Goal: Task Accomplishment & Management: Use online tool/utility

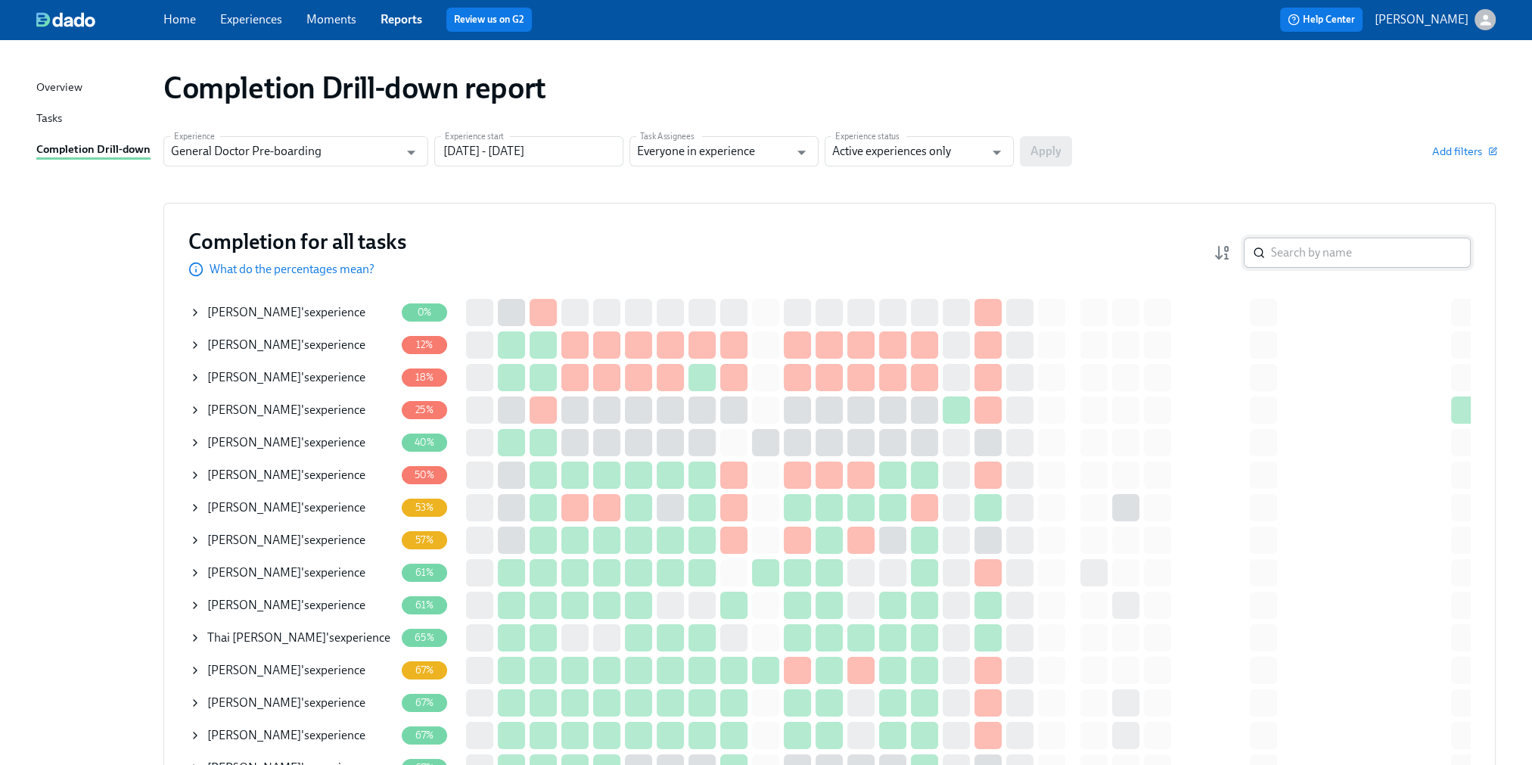
click at [1319, 250] on input "search" at bounding box center [1371, 253] width 200 height 30
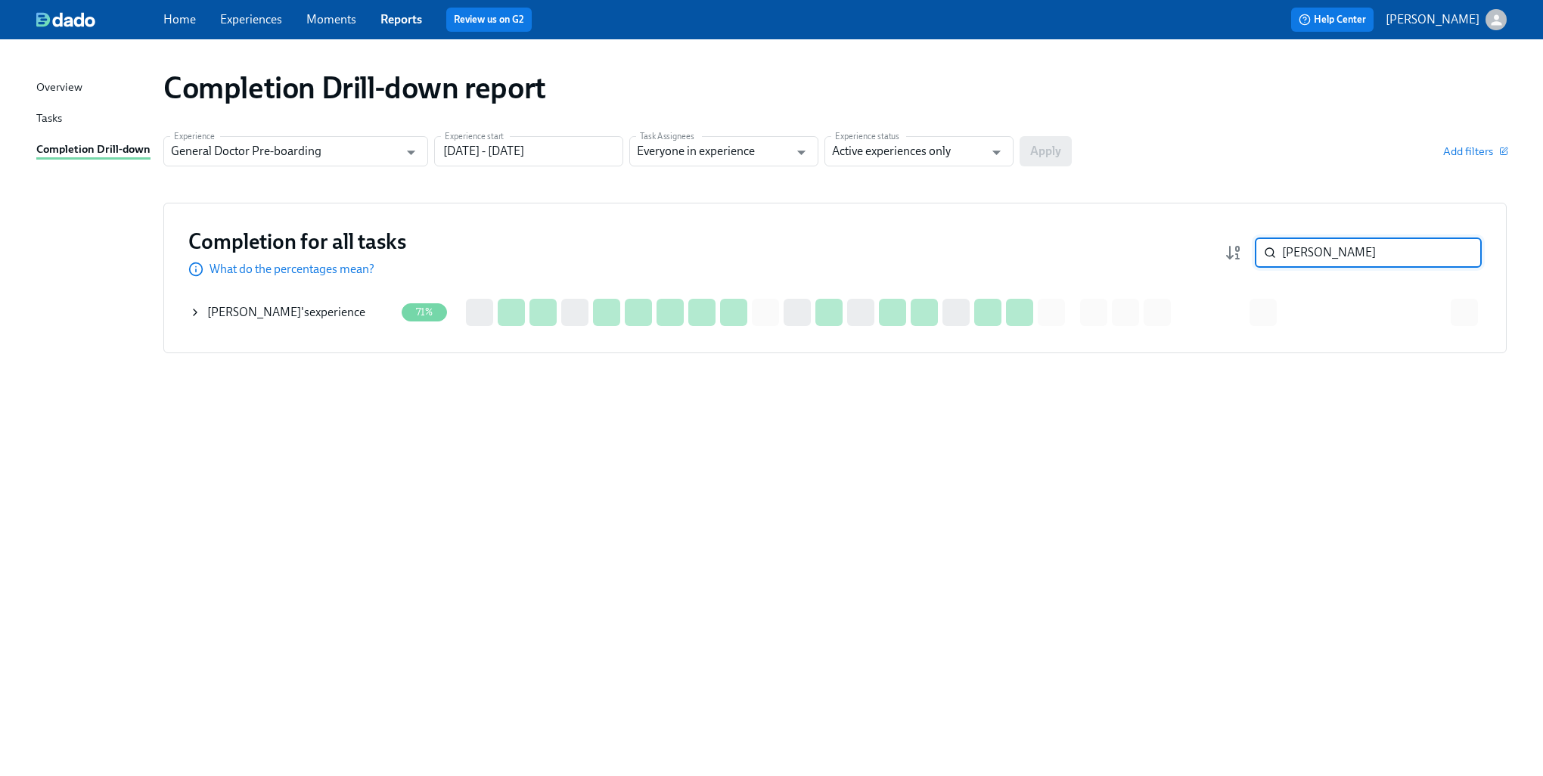
type input "[PERSON_NAME]"
click at [194, 314] on icon at bounding box center [195, 312] width 3 height 6
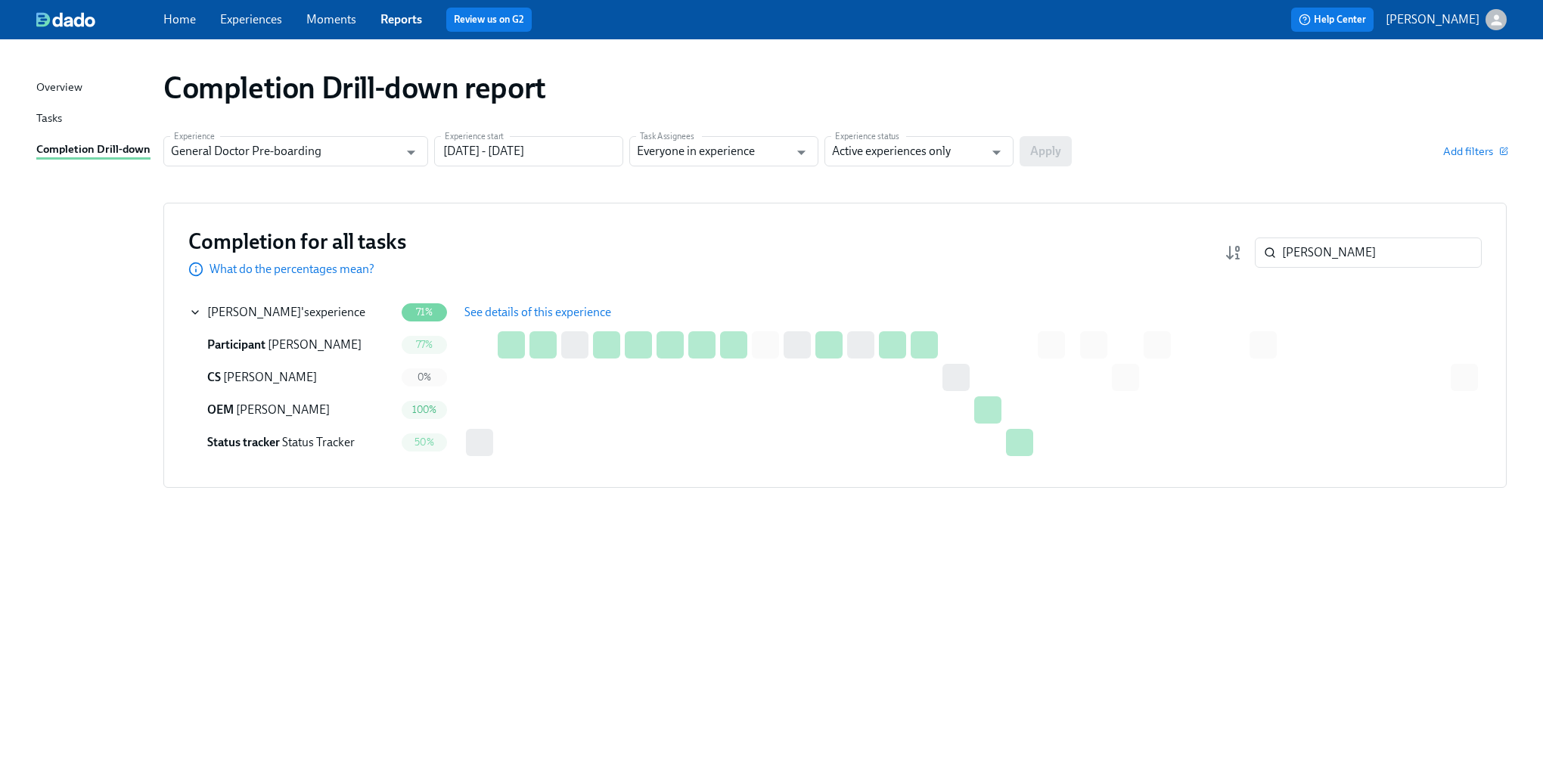
click at [537, 312] on span "See details of this experience" at bounding box center [537, 312] width 147 height 15
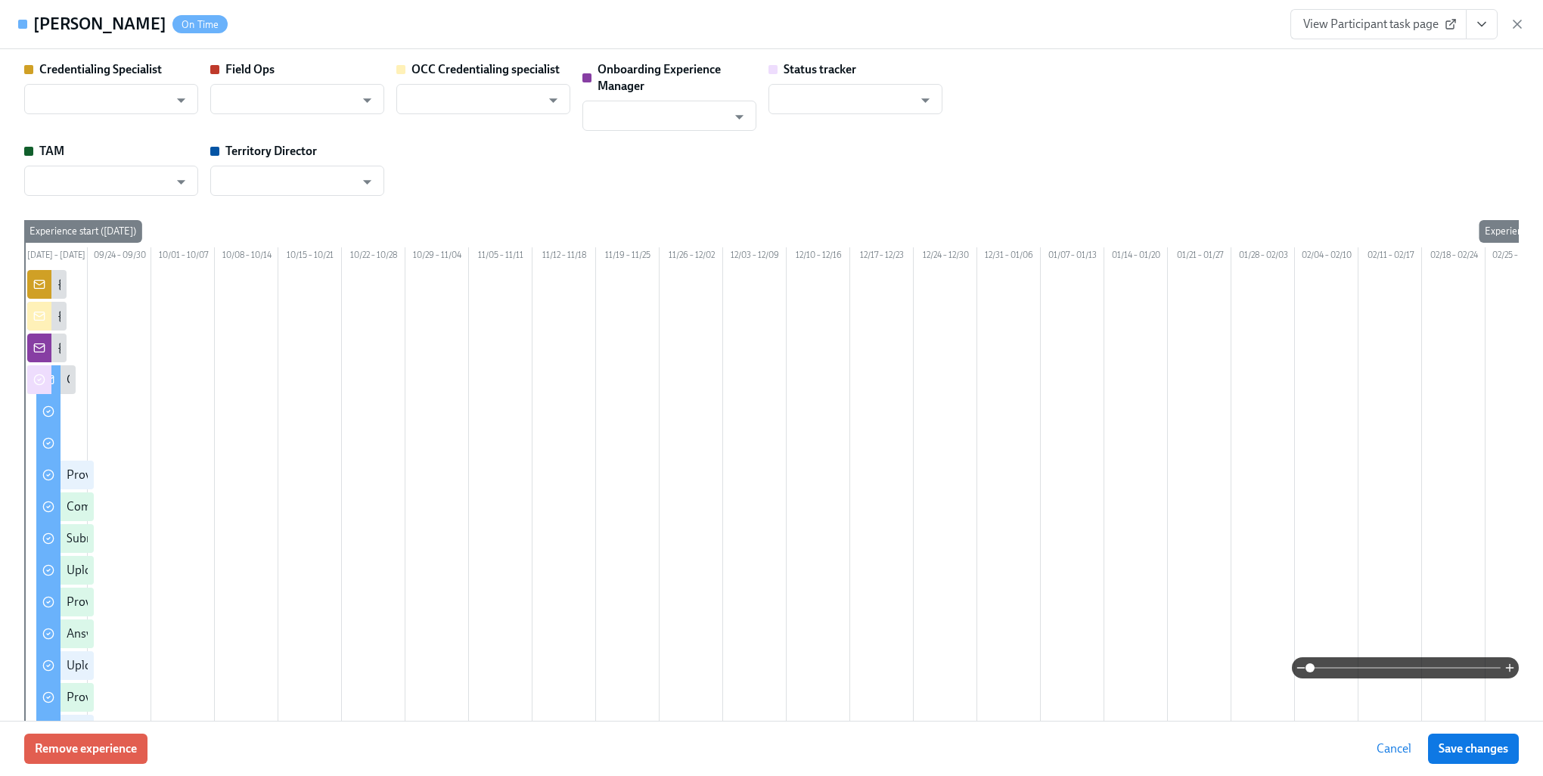
type input "[PERSON_NAME]"
type input "Status Tracker"
type input "[PERSON_NAME]"
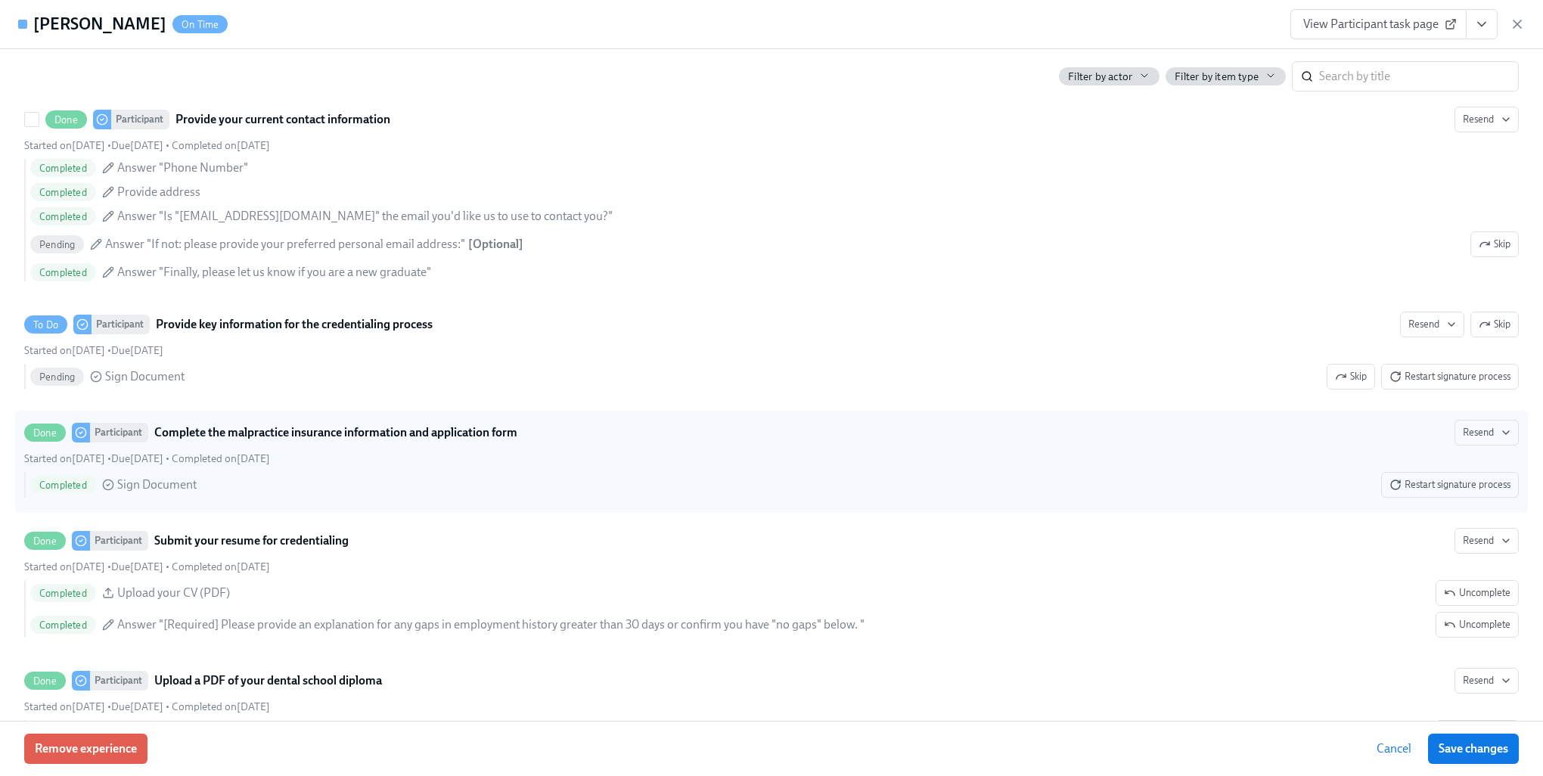
scroll to position [2042, 0]
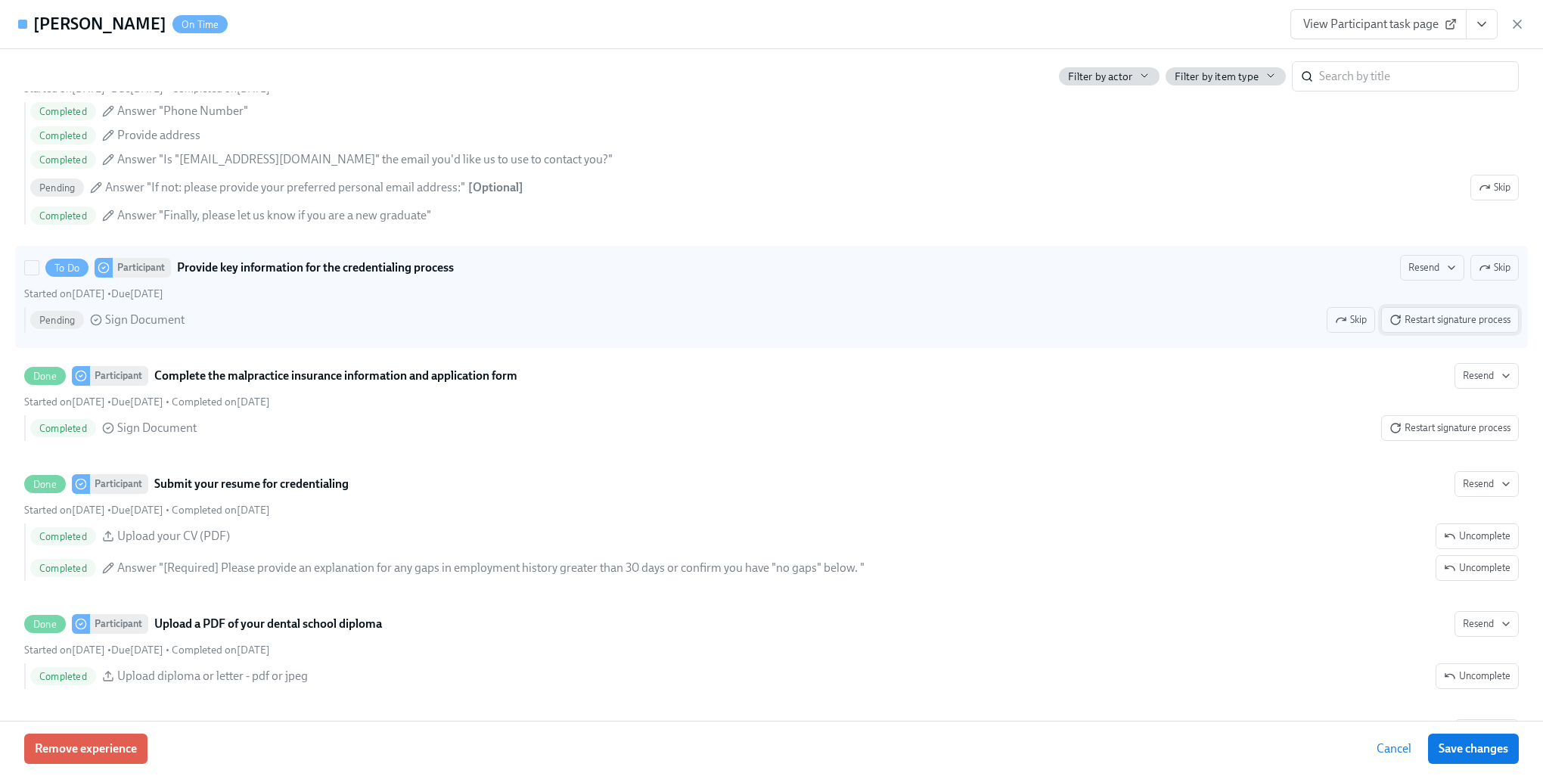
click at [1457, 328] on span "Restart signature process" at bounding box center [1449, 319] width 121 height 15
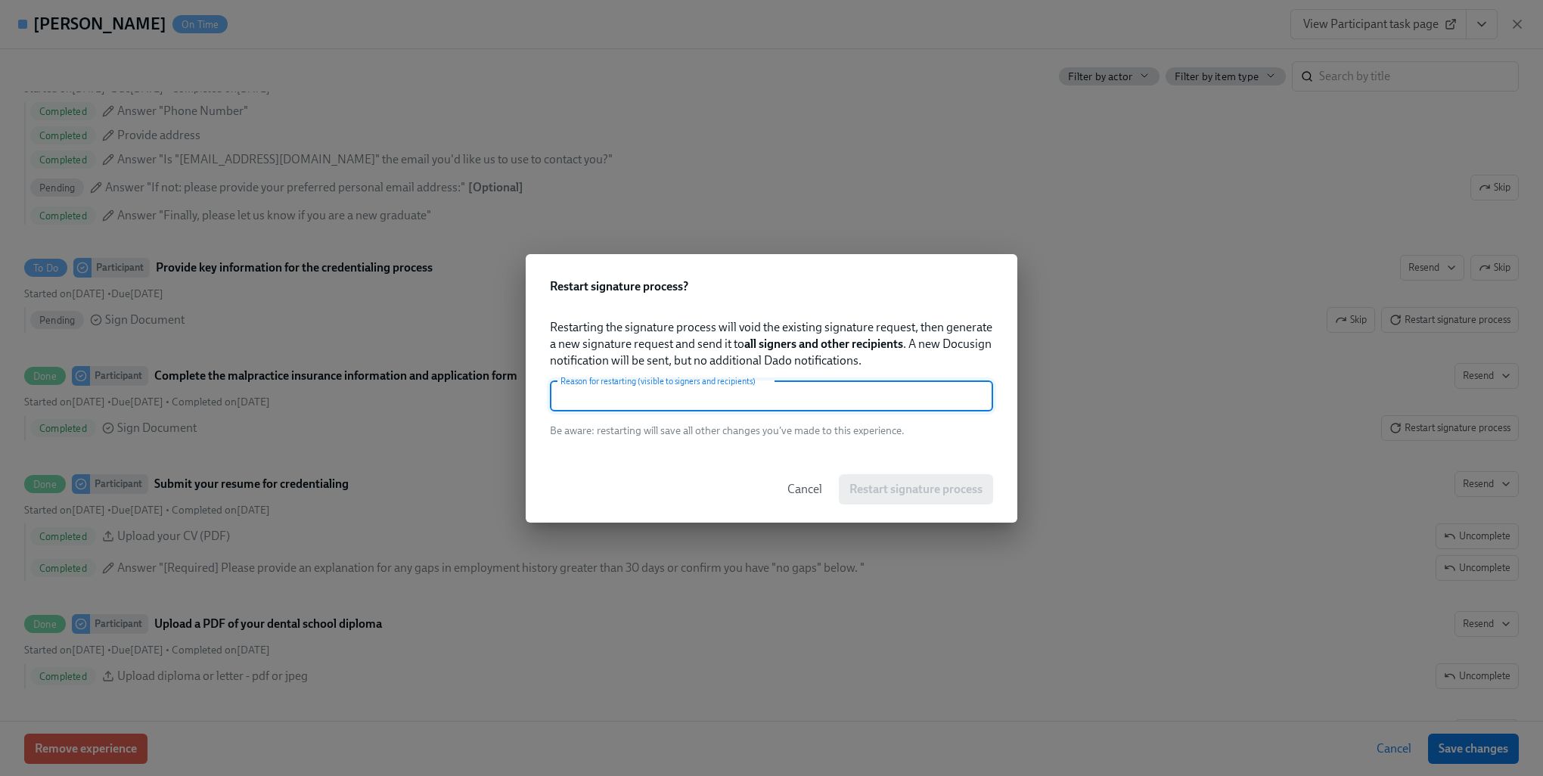
click at [750, 393] on input "text" at bounding box center [771, 396] width 443 height 30
type input "needs signature"
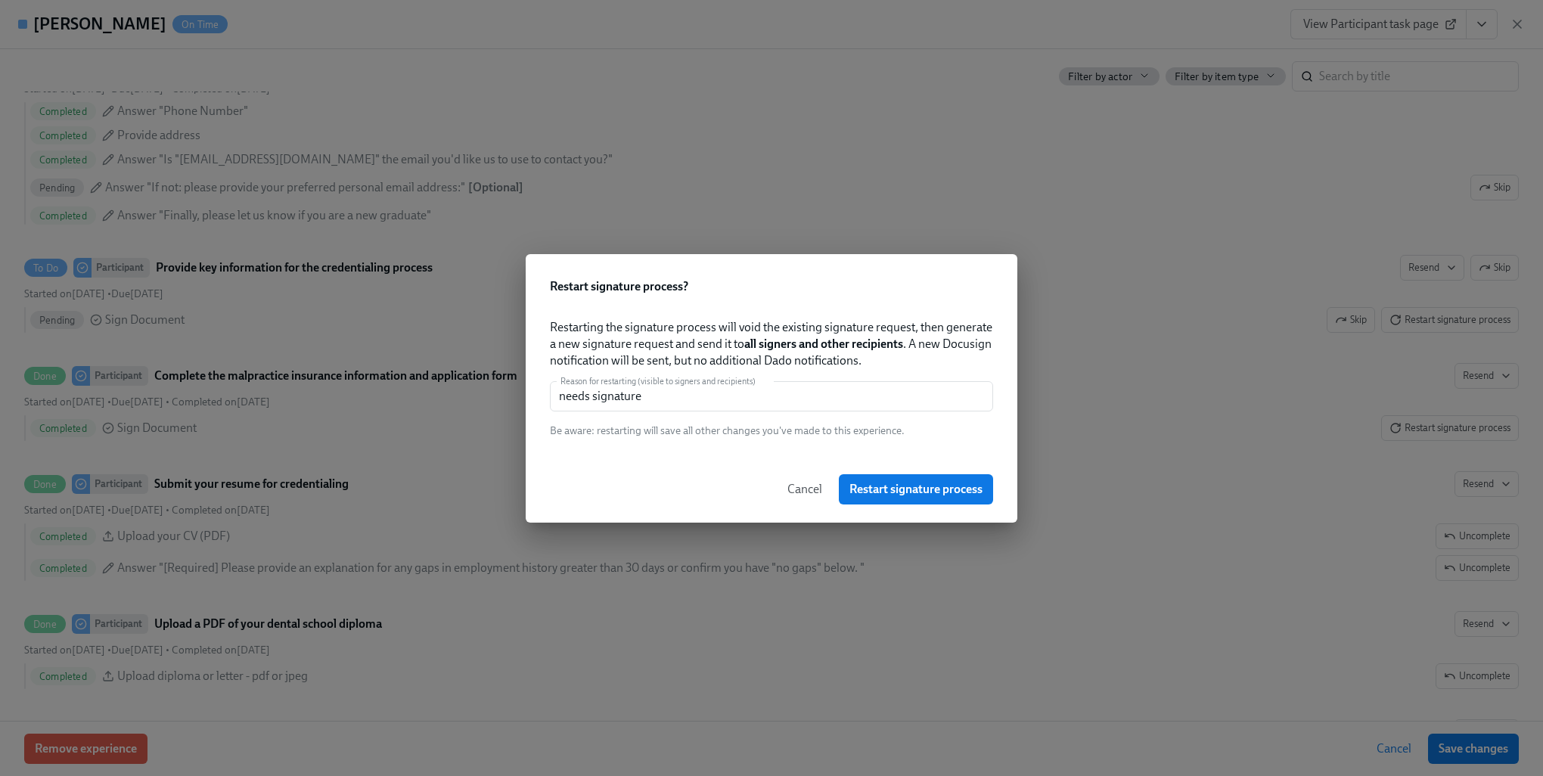
click at [921, 501] on button "Restart signature process" at bounding box center [916, 489] width 154 height 30
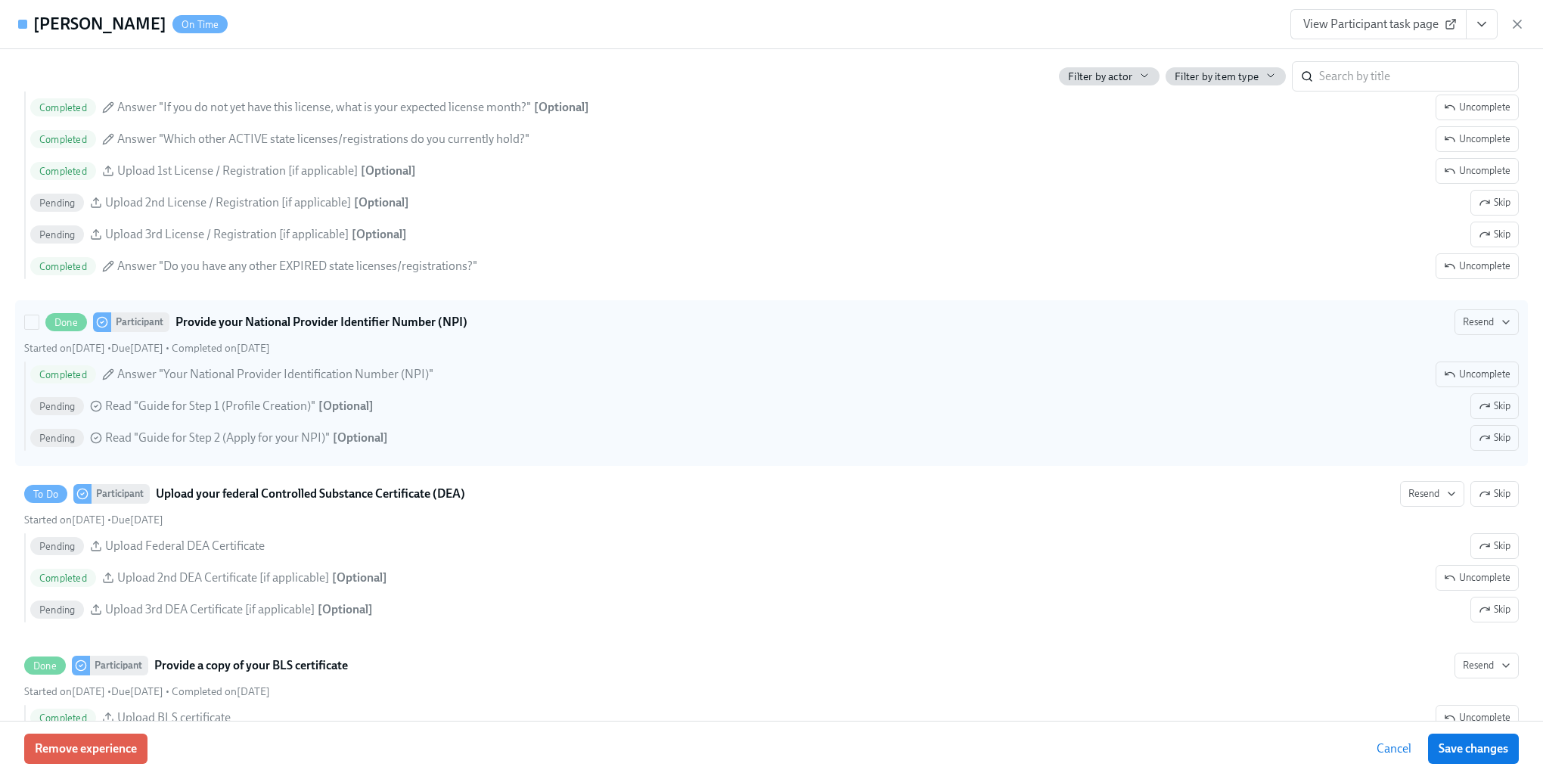
scroll to position [3025, 0]
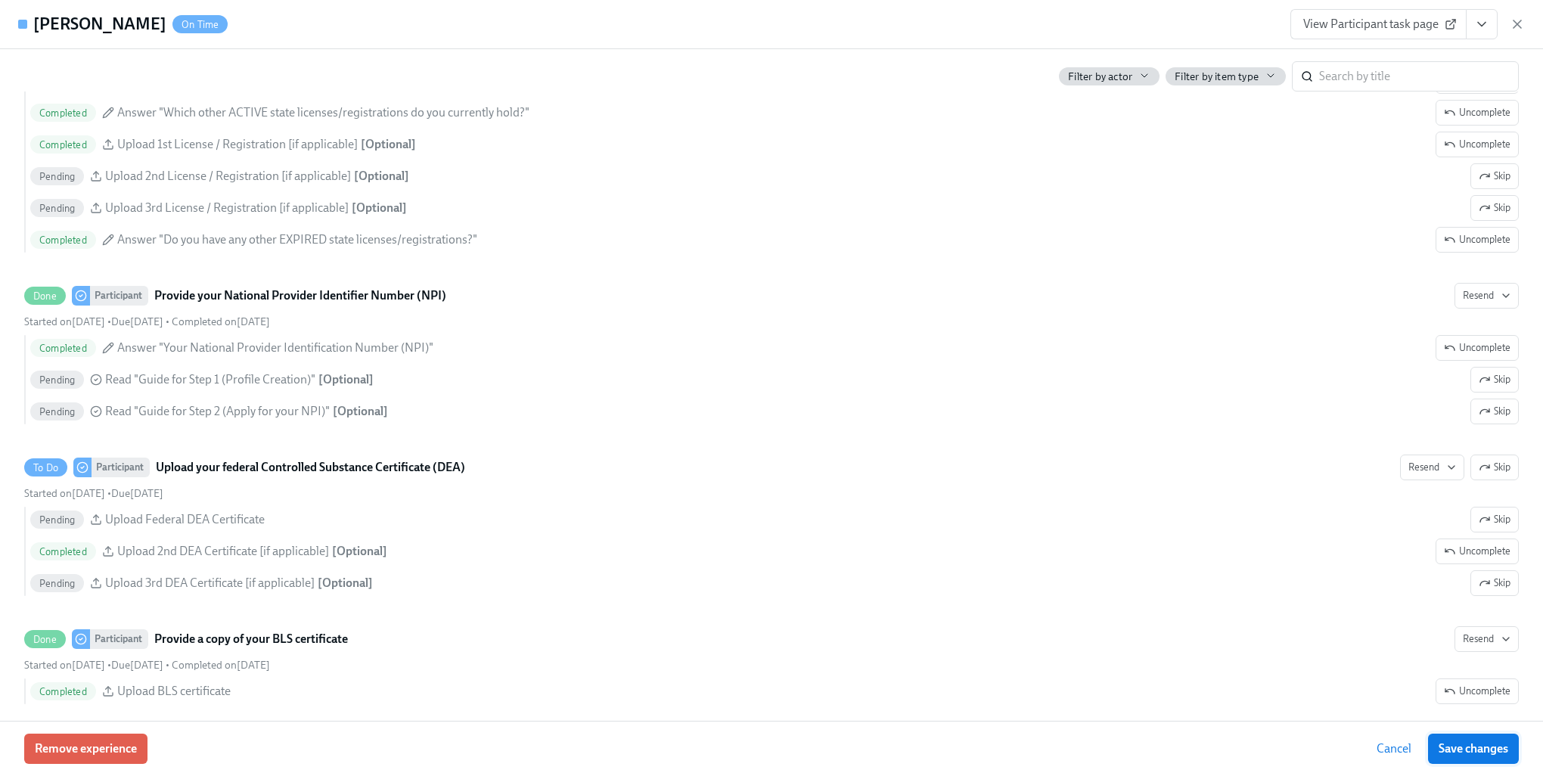
click at [1445, 757] on button "Save changes" at bounding box center [1473, 749] width 91 height 30
click at [1387, 748] on span "Cancel" at bounding box center [1394, 748] width 35 height 15
